Goal: Task Accomplishment & Management: Manage account settings

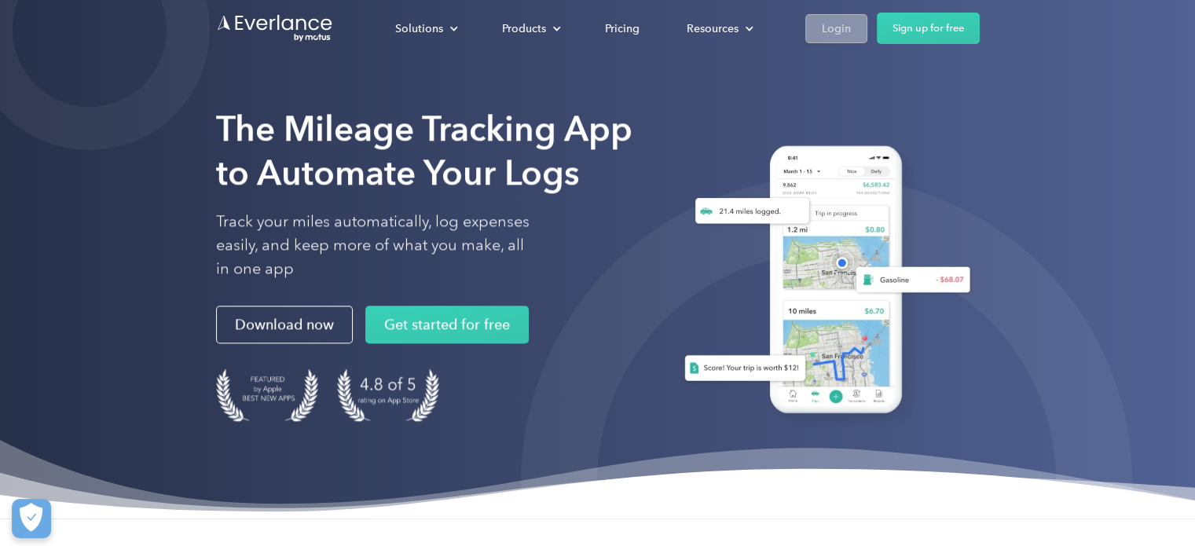
click at [839, 27] on div "Login" at bounding box center [836, 29] width 29 height 20
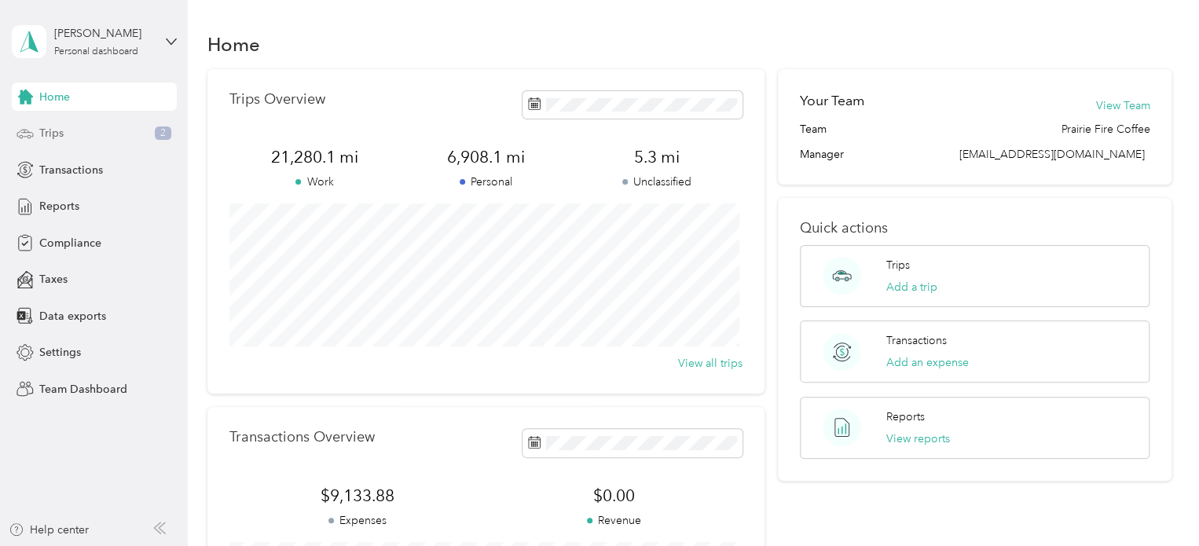
click at [38, 137] on div "Trips 2" at bounding box center [94, 133] width 165 height 28
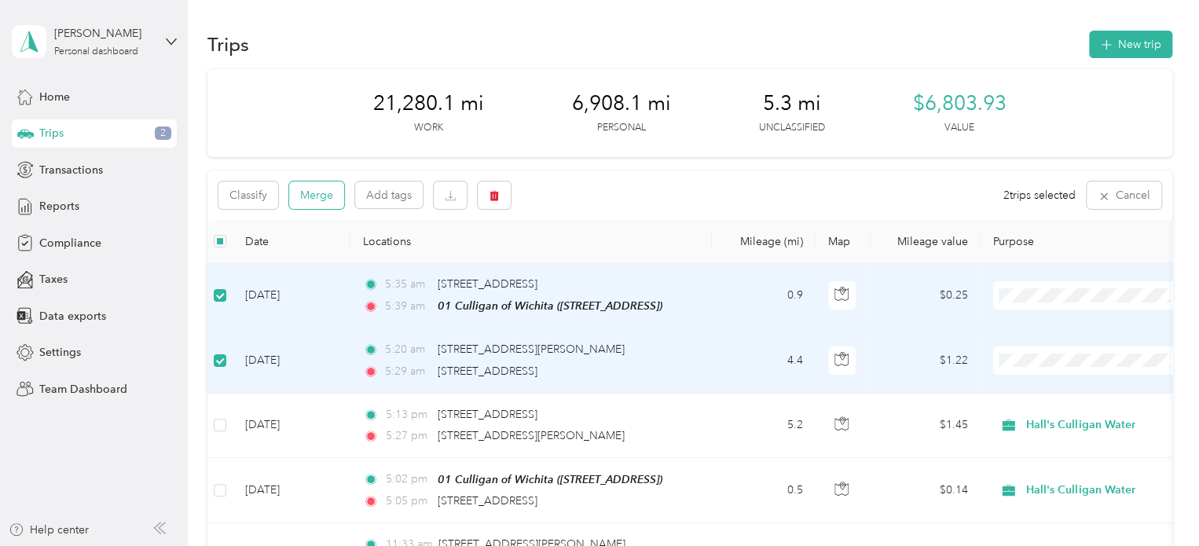
click at [321, 197] on button "Merge" at bounding box center [316, 194] width 55 height 27
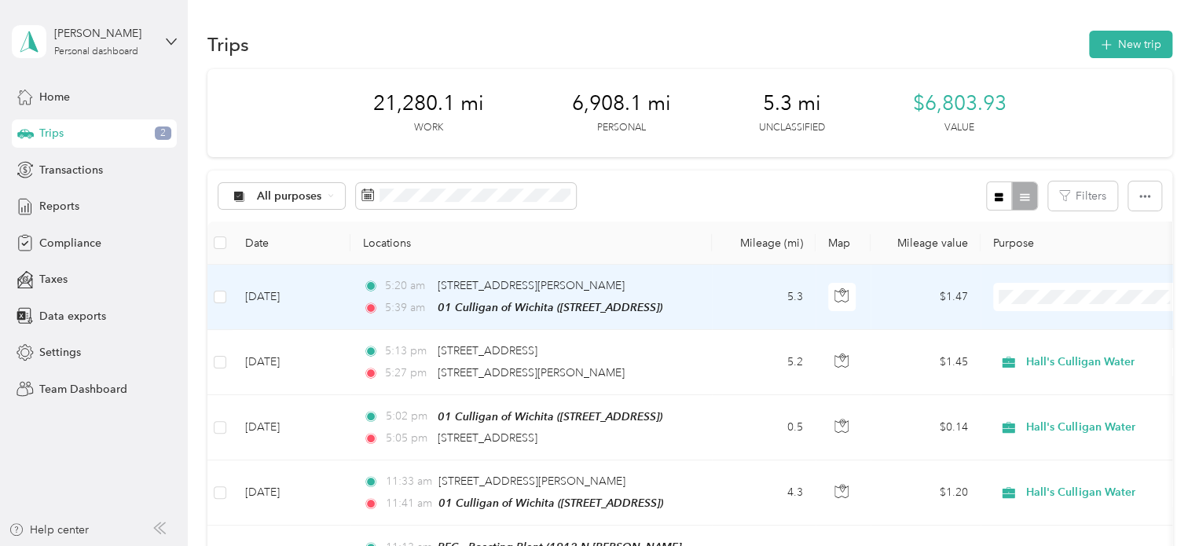
click at [1065, 326] on li "Hall's Culligan Water" at bounding box center [1090, 325] width 195 height 27
